Goal: Task Accomplishment & Management: Manage account settings

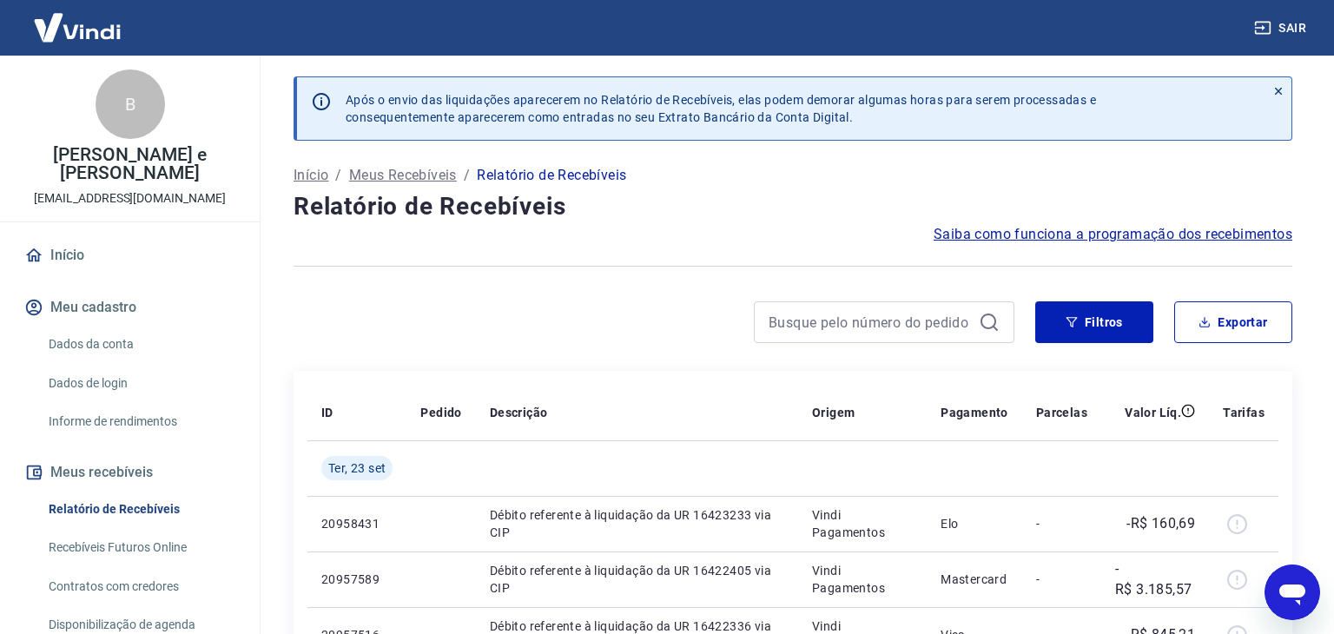
scroll to position [229, 0]
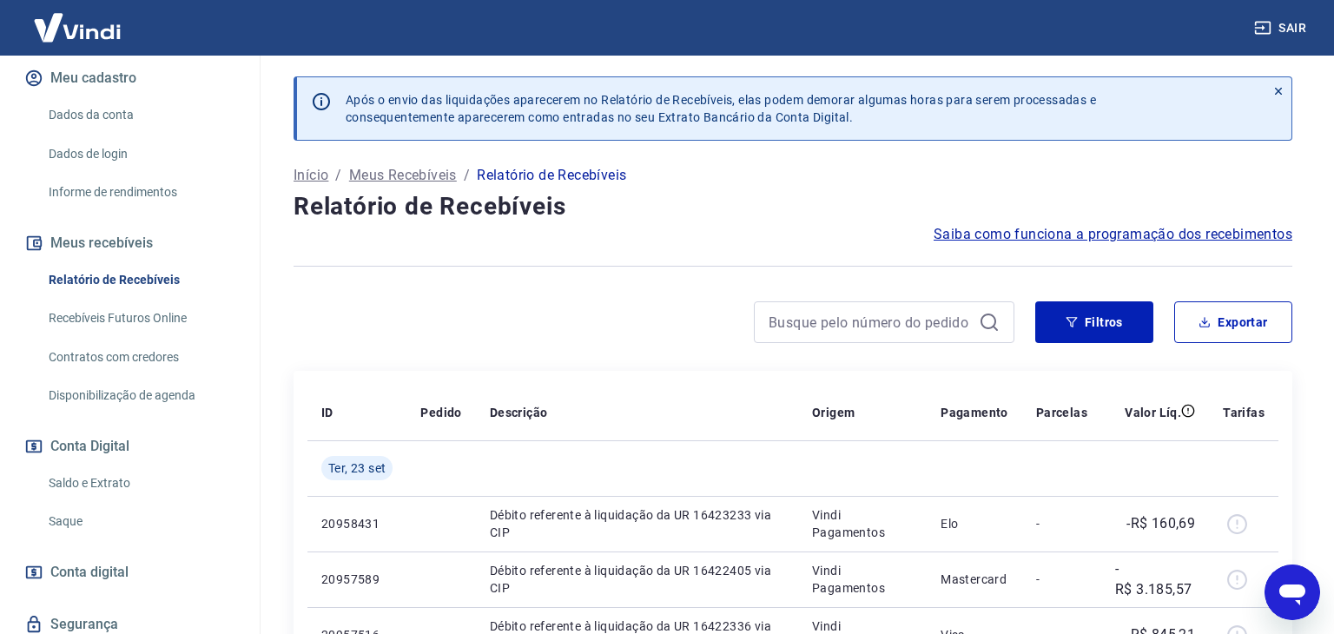
click at [69, 504] on link "Saque" at bounding box center [140, 522] width 197 height 36
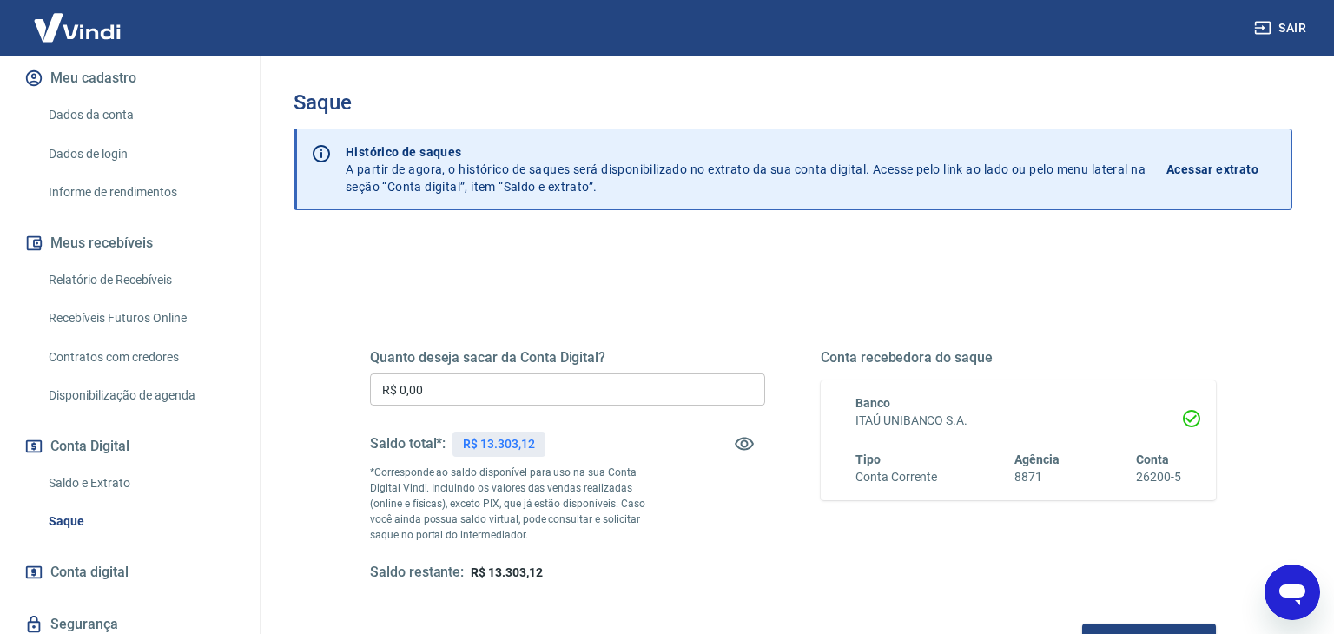
click at [575, 385] on input "R$ 0,00" at bounding box center [567, 390] width 395 height 32
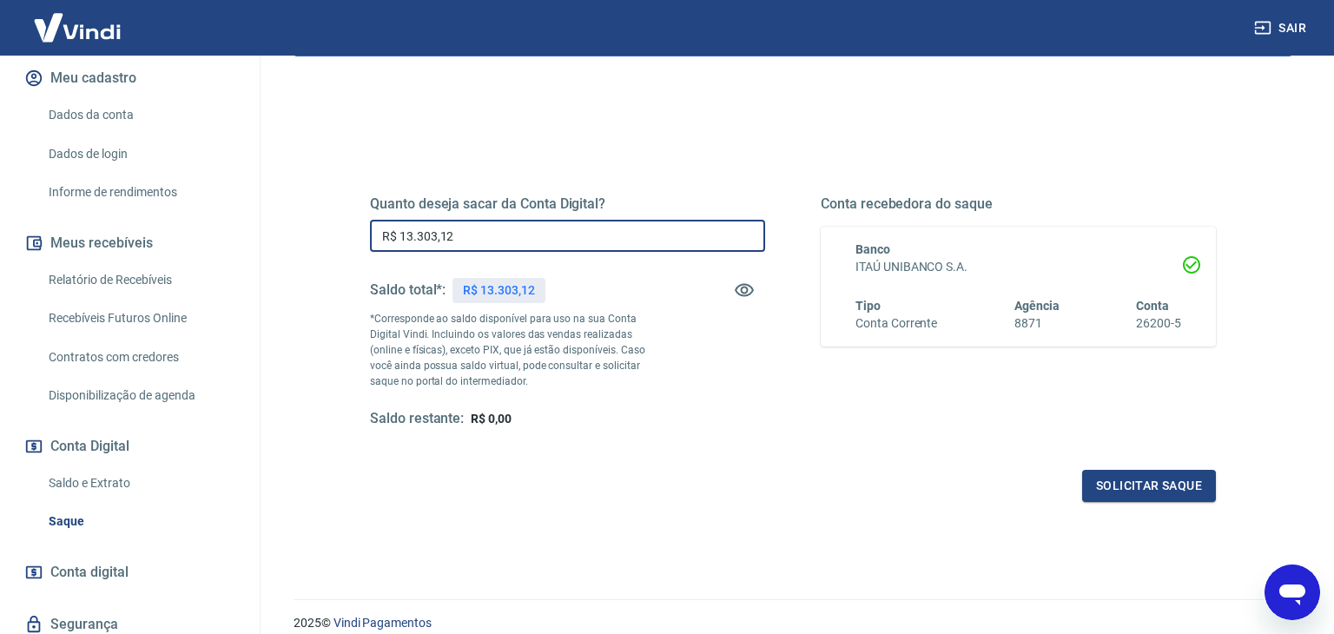
scroll to position [155, 0]
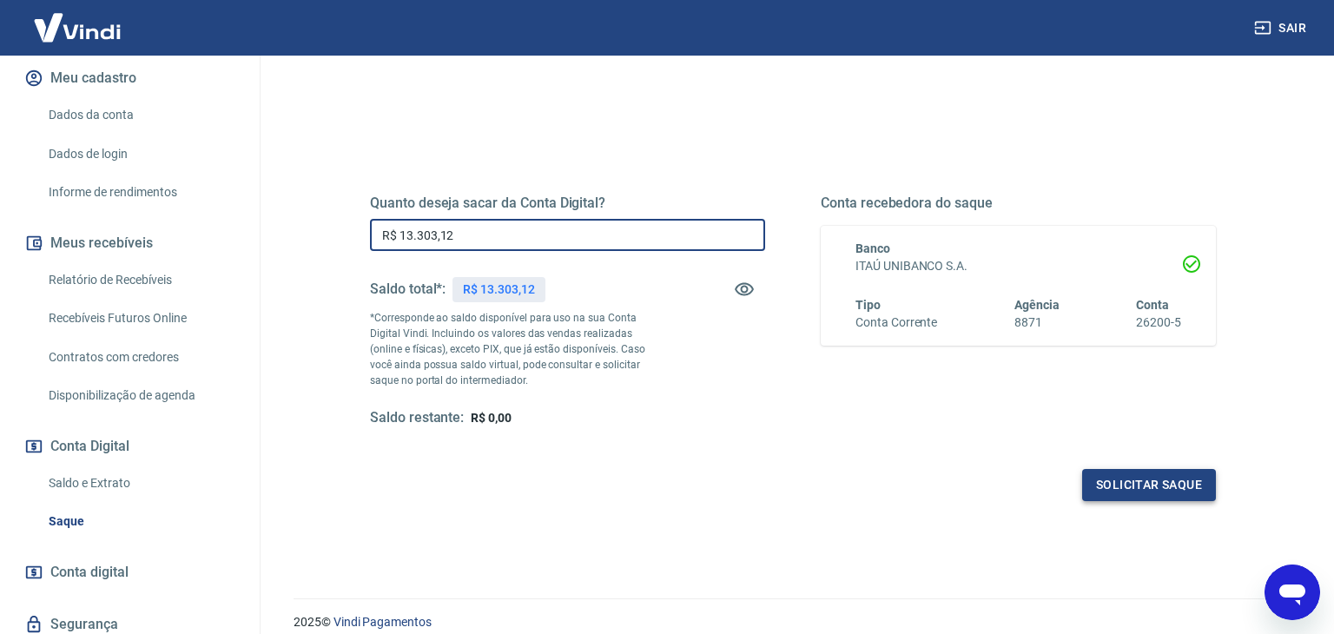
type input "R$ 13.303,12"
click at [1120, 480] on button "Solicitar saque" at bounding box center [1149, 485] width 134 height 32
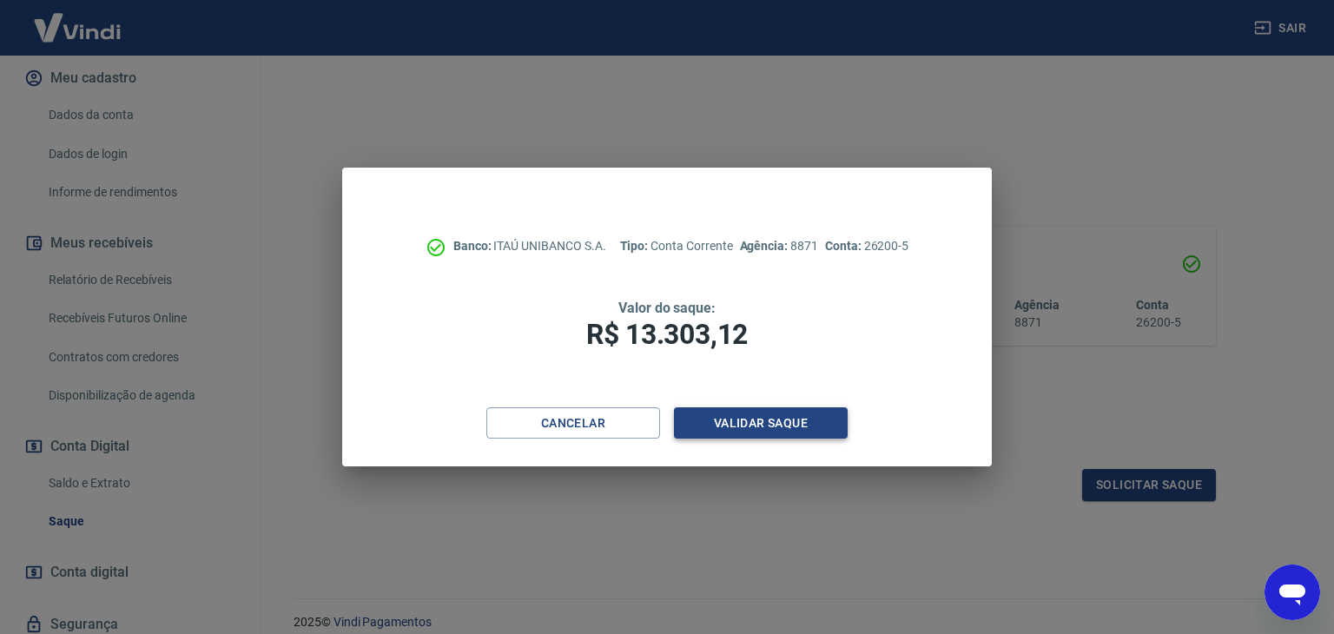
click at [777, 424] on button "Validar saque" at bounding box center [761, 423] width 174 height 32
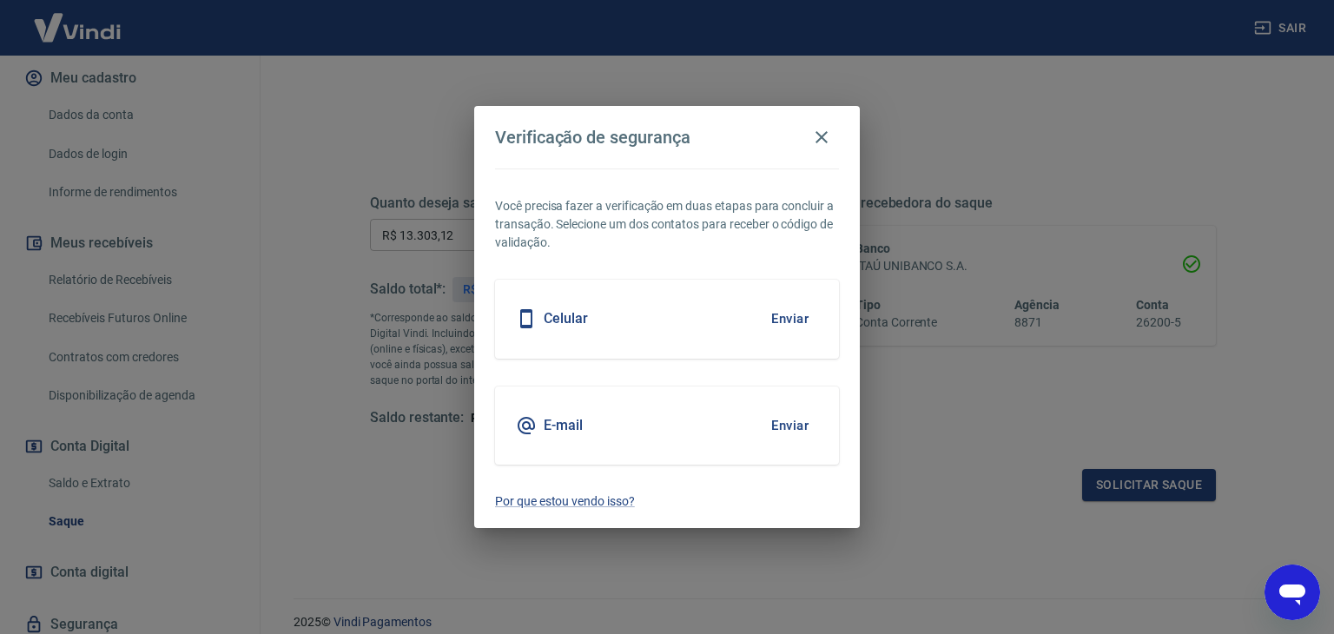
click at [795, 314] on button "Enviar" at bounding box center [790, 319] width 56 height 36
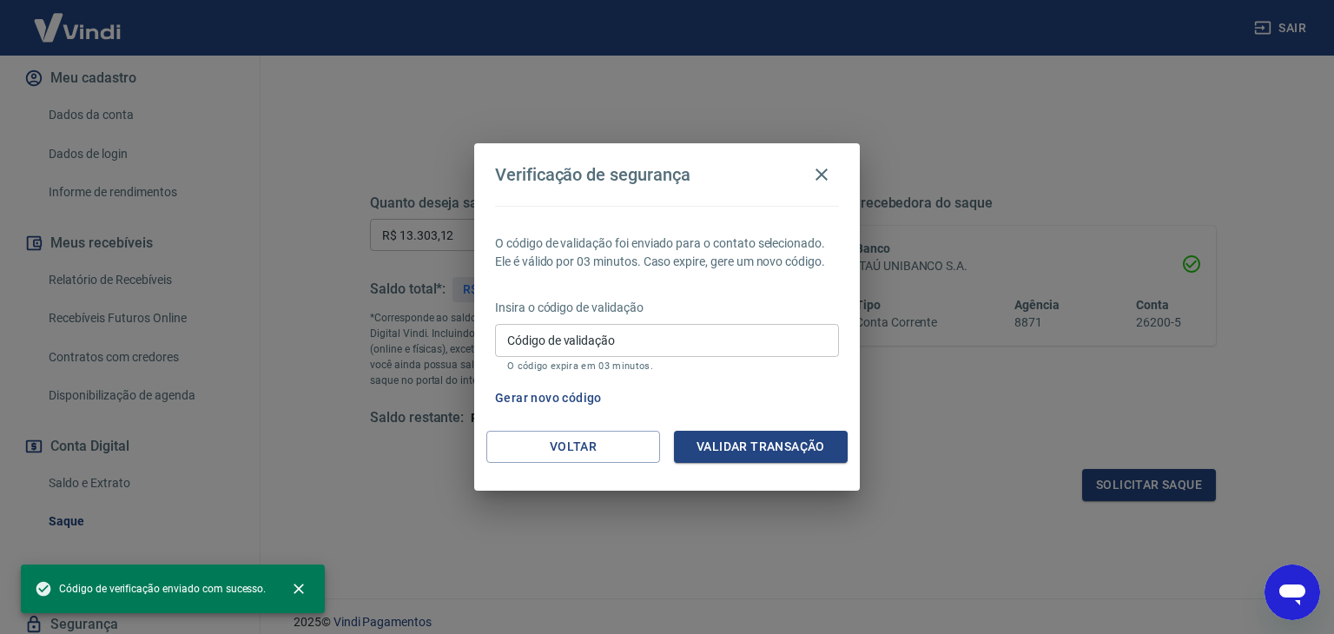
click at [553, 340] on div "Código de validação Código de validação O código expira em 03 minutos." at bounding box center [667, 347] width 344 height 47
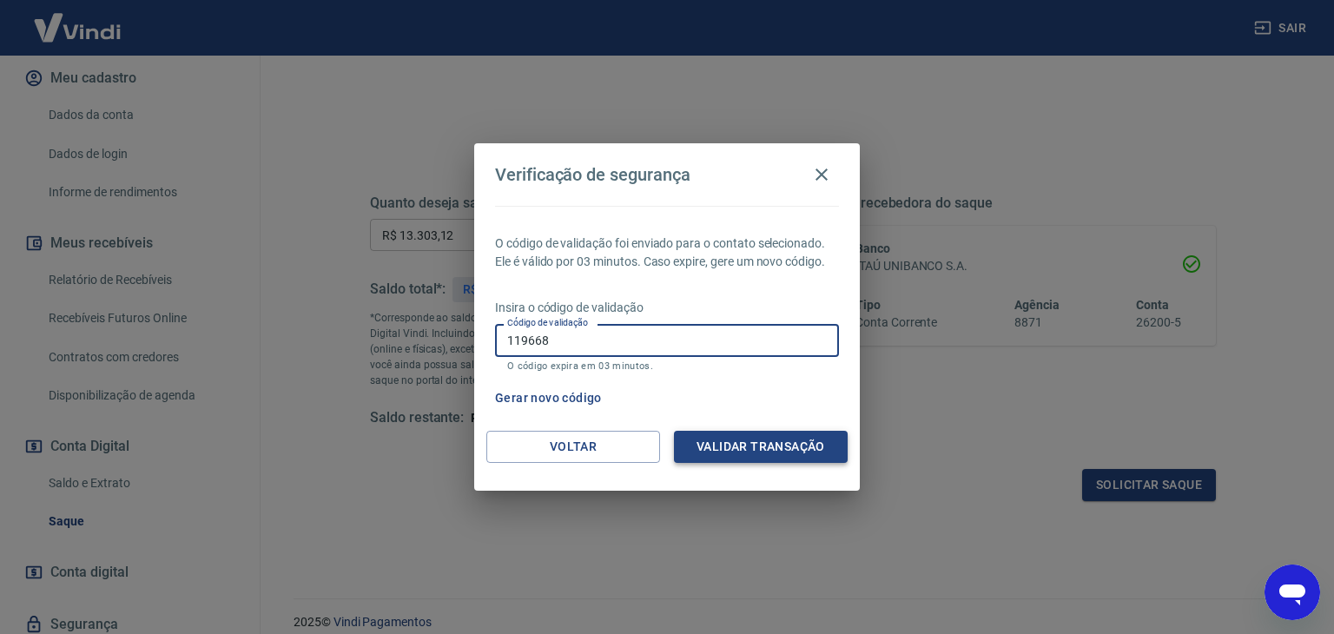
type input "119668"
click at [762, 442] on button "Validar transação" at bounding box center [761, 447] width 174 height 32
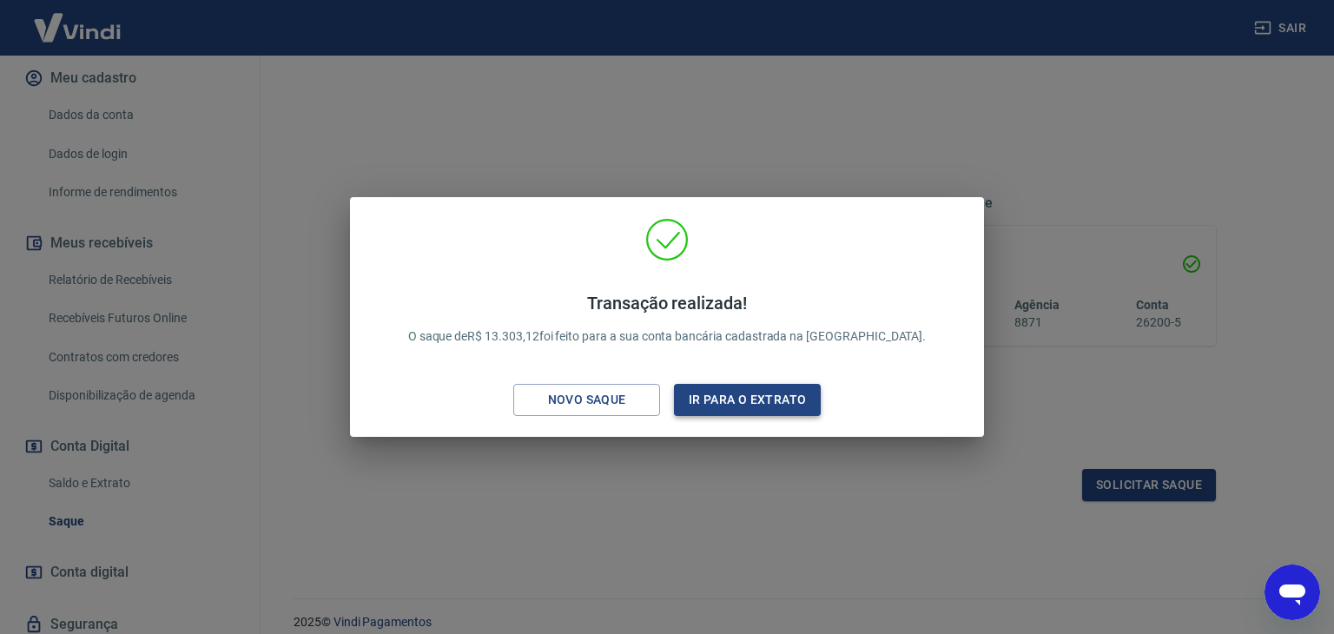
click at [758, 402] on button "Ir para o extrato" at bounding box center [747, 400] width 147 height 32
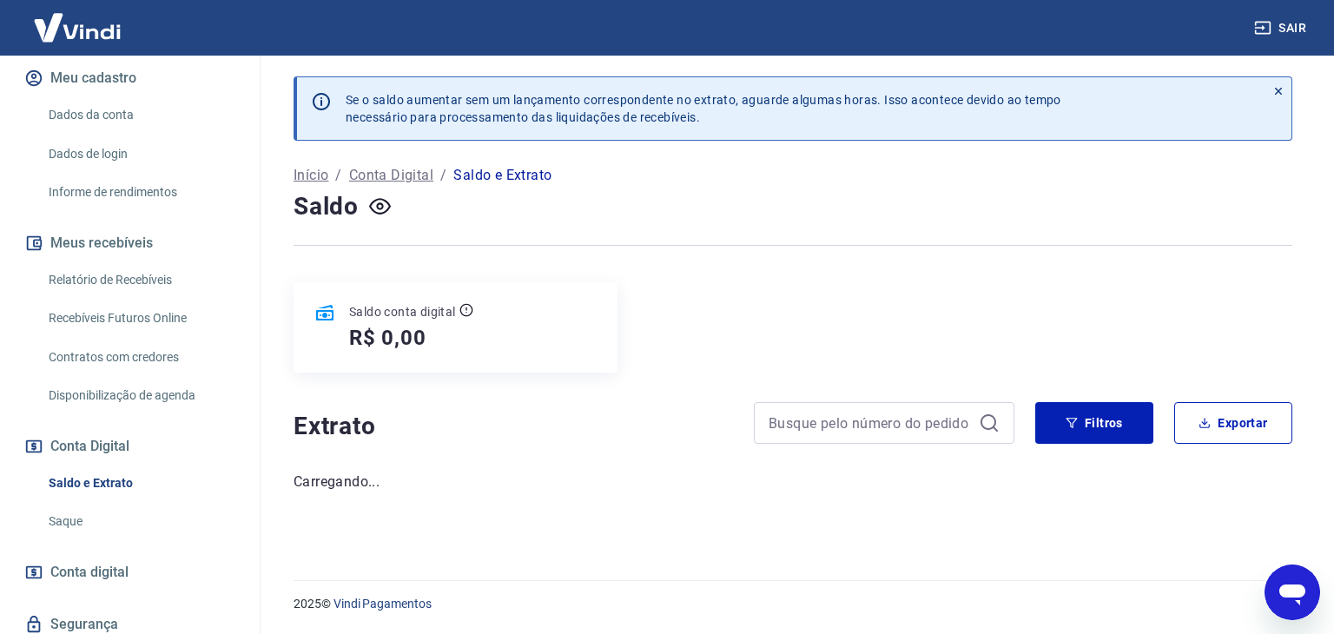
click at [757, 402] on div at bounding box center [884, 423] width 261 height 42
